Goal: Find contact information: Find contact information

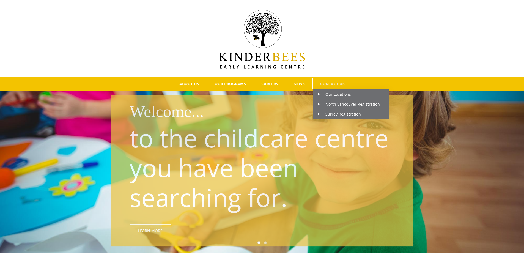
click at [325, 86] on span "CONTACT US" at bounding box center [332, 84] width 24 height 4
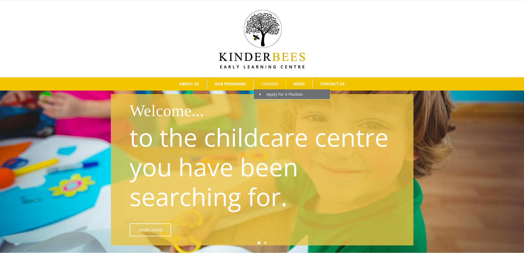
click at [269, 84] on span "CAREERS" at bounding box center [269, 84] width 17 height 4
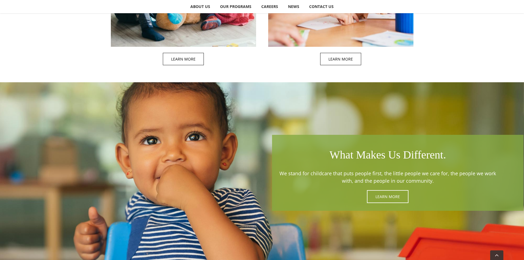
scroll to position [688, 0]
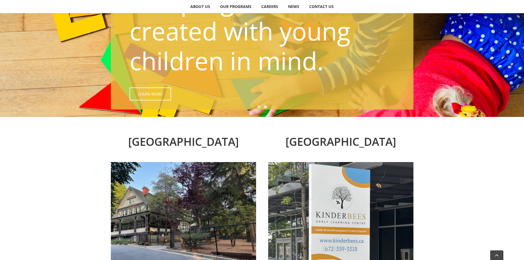
scroll to position [193, 0]
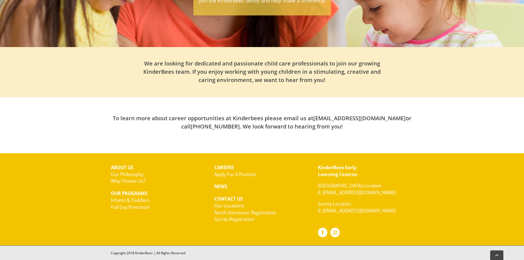
scroll to position [157, 0]
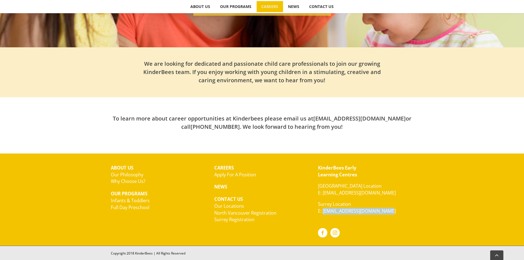
drag, startPoint x: 395, startPoint y: 211, endPoint x: 324, endPoint y: 210, distance: 71.0
click at [324, 210] on p "Surrey Location E: [EMAIL_ADDRESS][DOMAIN_NAME]" at bounding box center [365, 208] width 95 height 14
drag, startPoint x: 327, startPoint y: 210, endPoint x: 313, endPoint y: 215, distance: 15.2
click at [313, 215] on div "CAREERS Apply For A Position NEWS CONTACT US Our Locations North Vancouver Regi…" at bounding box center [262, 194] width 104 height 68
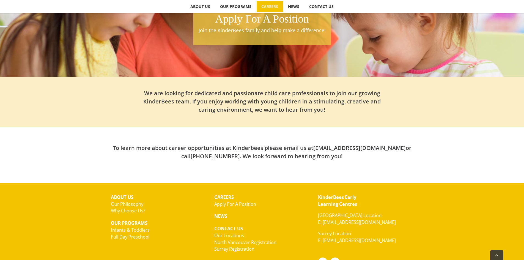
scroll to position [157, 0]
